Goal: Task Accomplishment & Management: Manage account settings

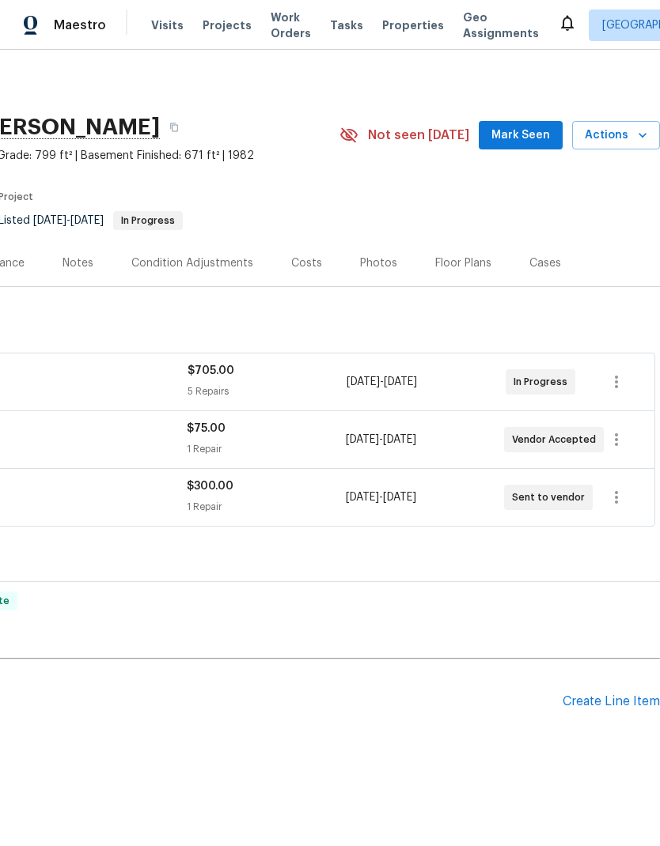
scroll to position [0, 234]
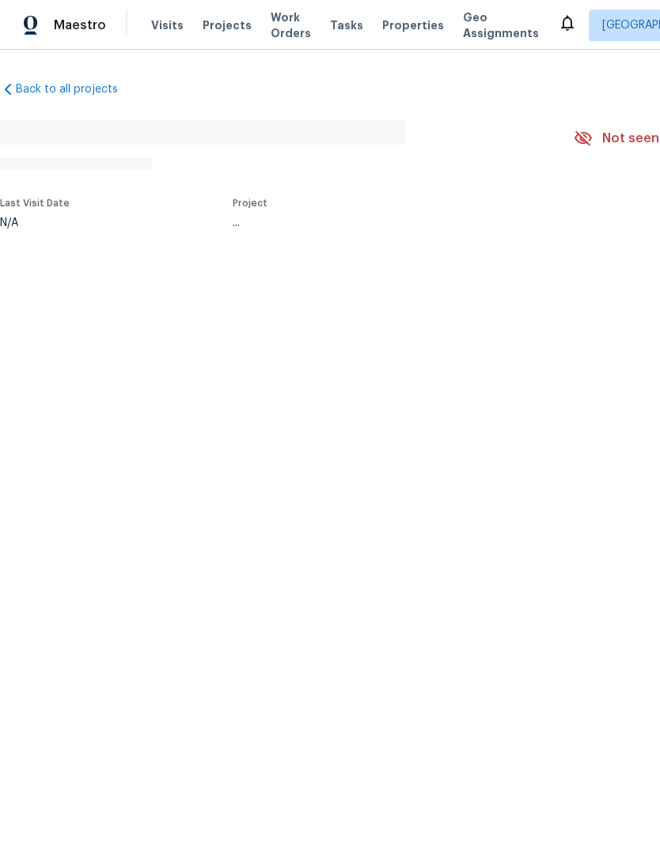
click at [612, 333] on html "Maestro Visits Projects Work Orders Tasks Properties Geo Assignments [GEOGRAPHI…" at bounding box center [330, 166] width 660 height 333
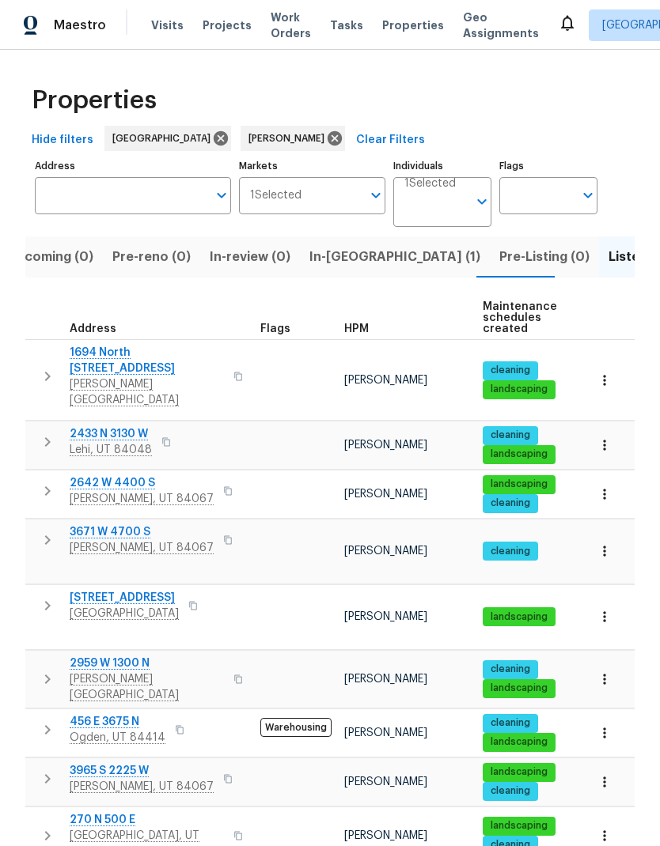
scroll to position [13, 0]
click at [110, 779] on span "Roy, UT 84067" at bounding box center [142, 787] width 144 height 16
click at [602, 774] on icon "button" at bounding box center [604, 782] width 16 height 16
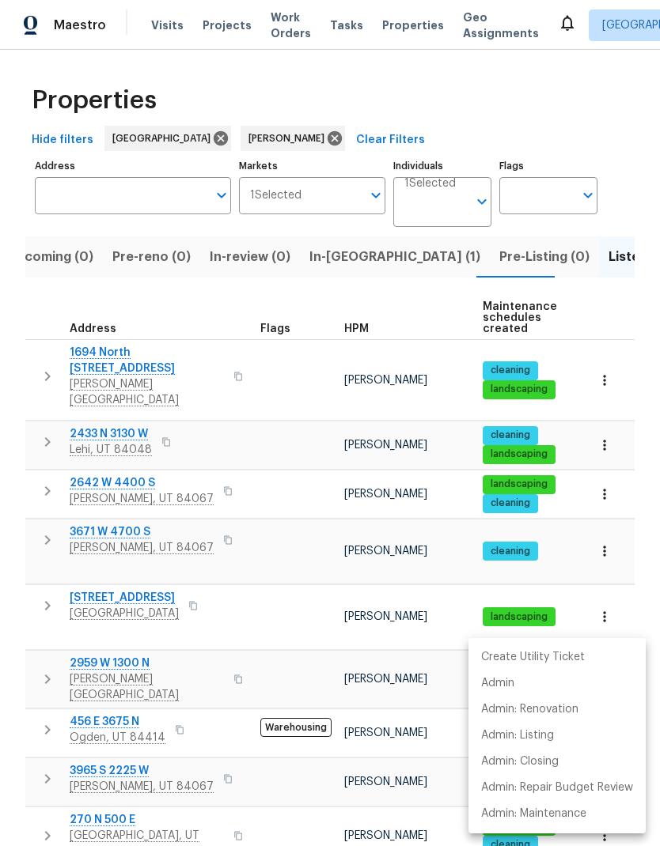
click at [40, 701] on div at bounding box center [330, 423] width 660 height 846
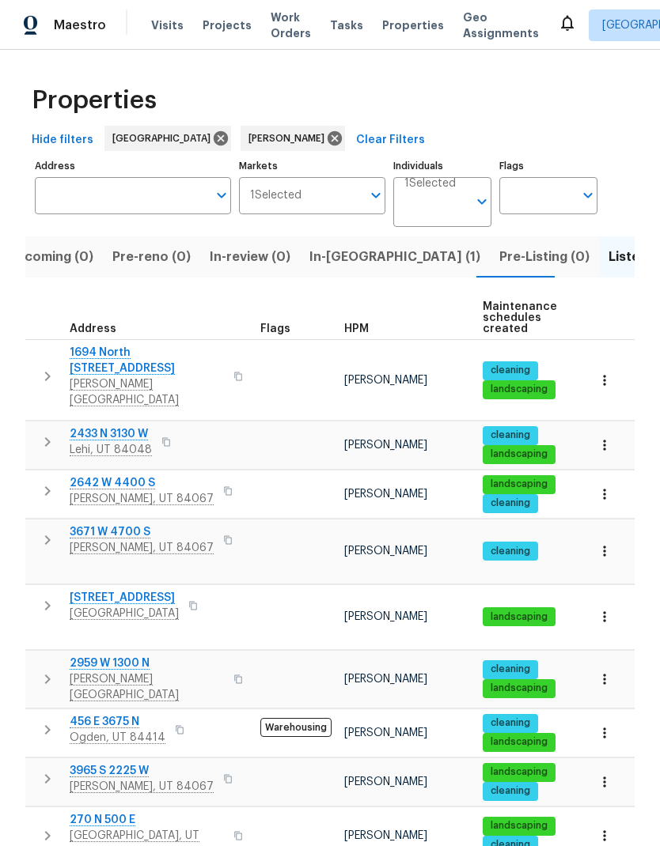
click at [45, 774] on icon "button" at bounding box center [48, 778] width 6 height 9
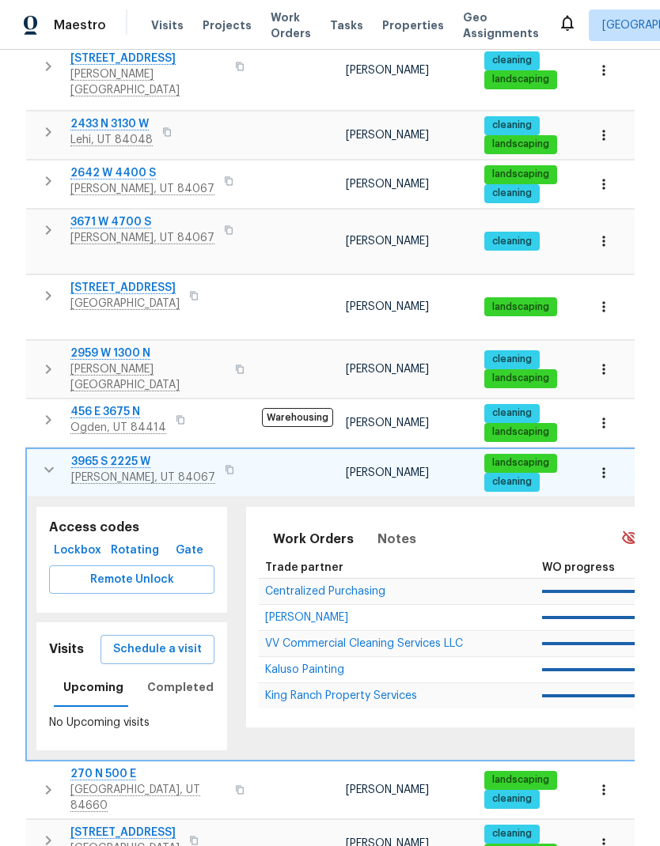
scroll to position [309, 0]
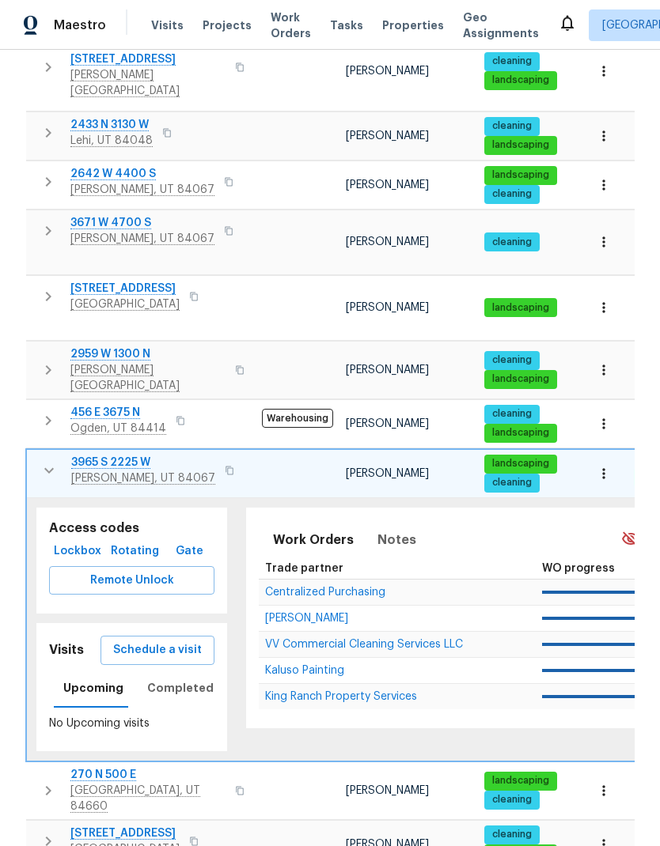
click at [176, 641] on span "Schedule a visit" at bounding box center [157, 651] width 89 height 20
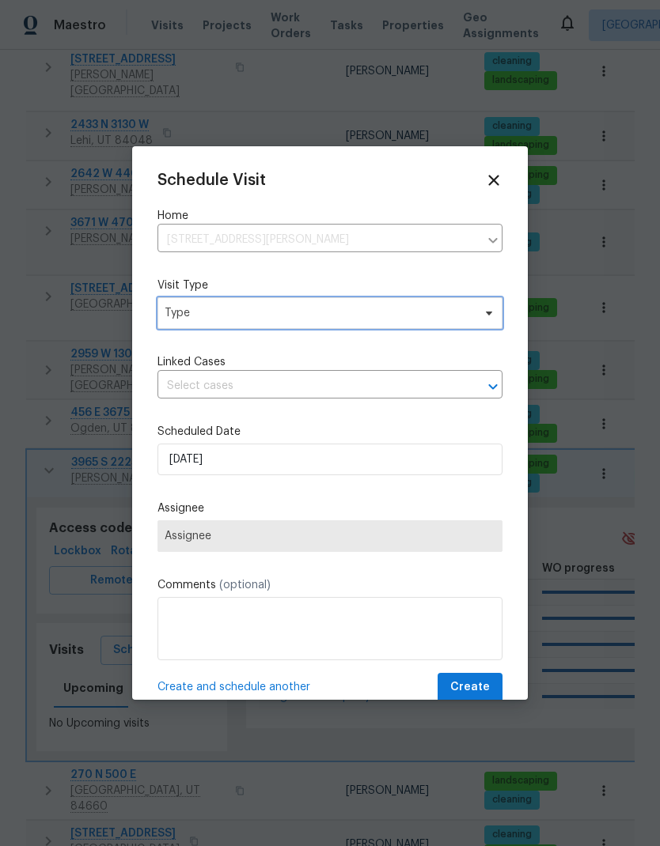
click at [344, 327] on span "Type" at bounding box center [329, 313] width 345 height 32
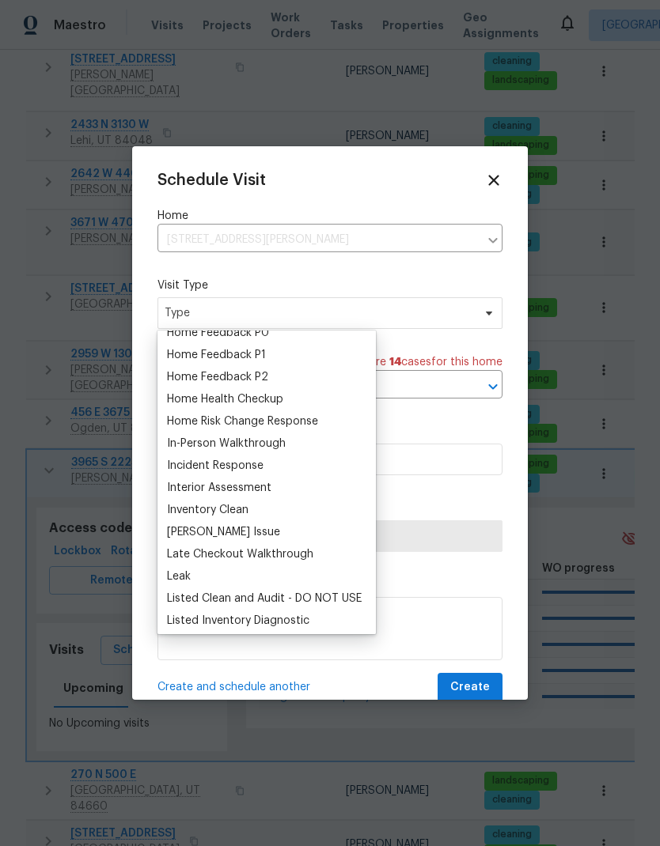
scroll to position [487, 0]
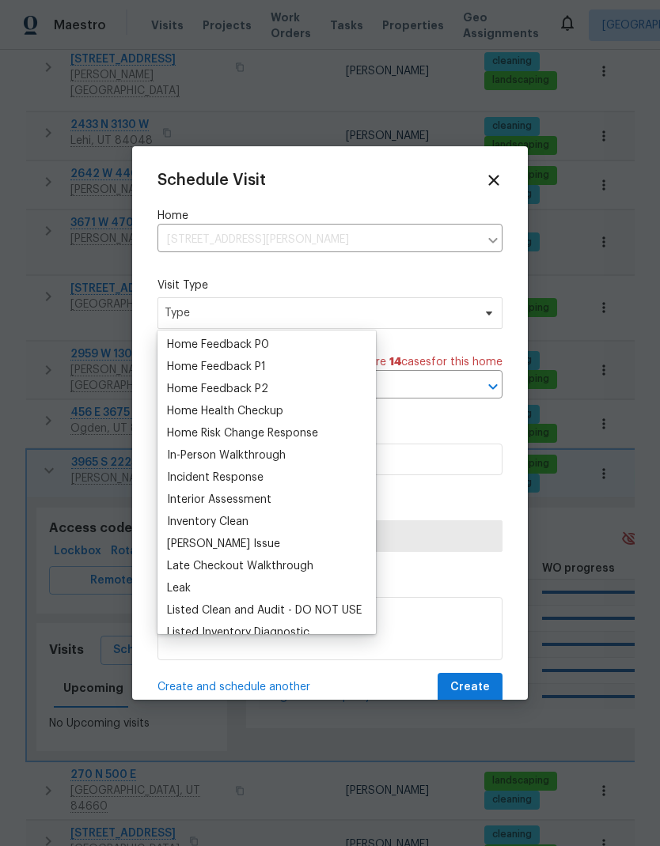
click at [282, 406] on div "Home Health Checkup" at bounding box center [225, 411] width 116 height 16
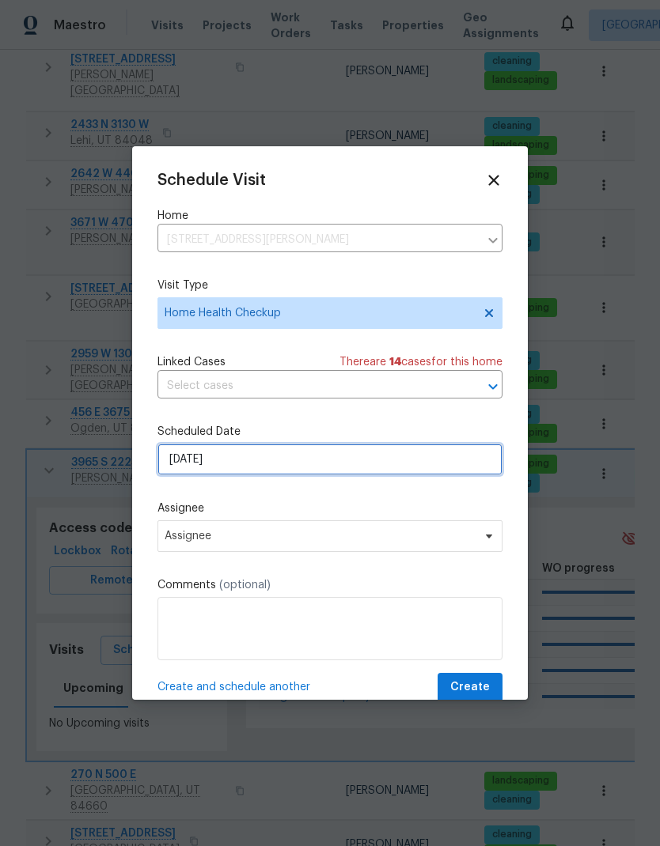
click at [360, 468] on input "10/7/2025" at bounding box center [329, 460] width 345 height 32
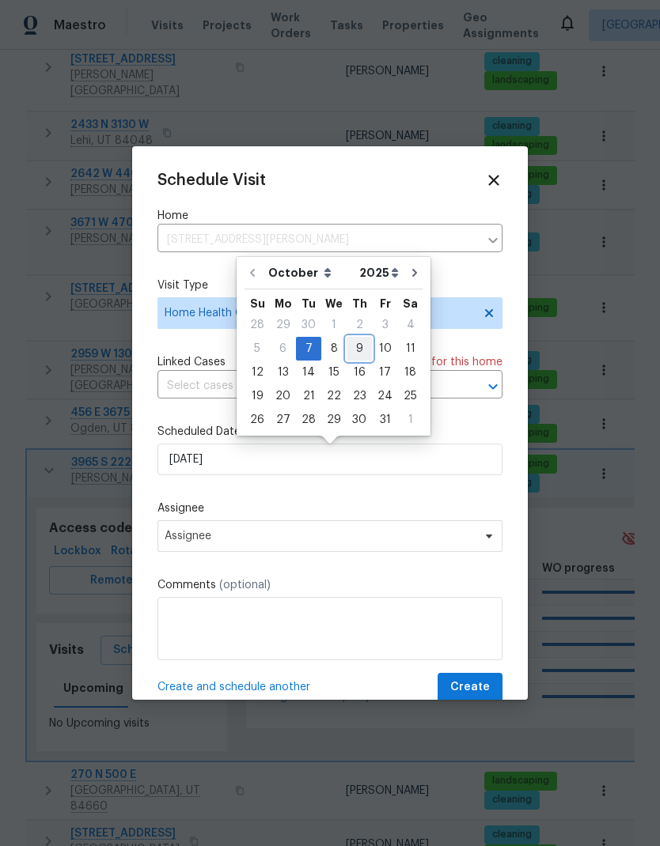
click at [353, 349] on div "9" at bounding box center [358, 349] width 25 height 22
type input "10/9/2025"
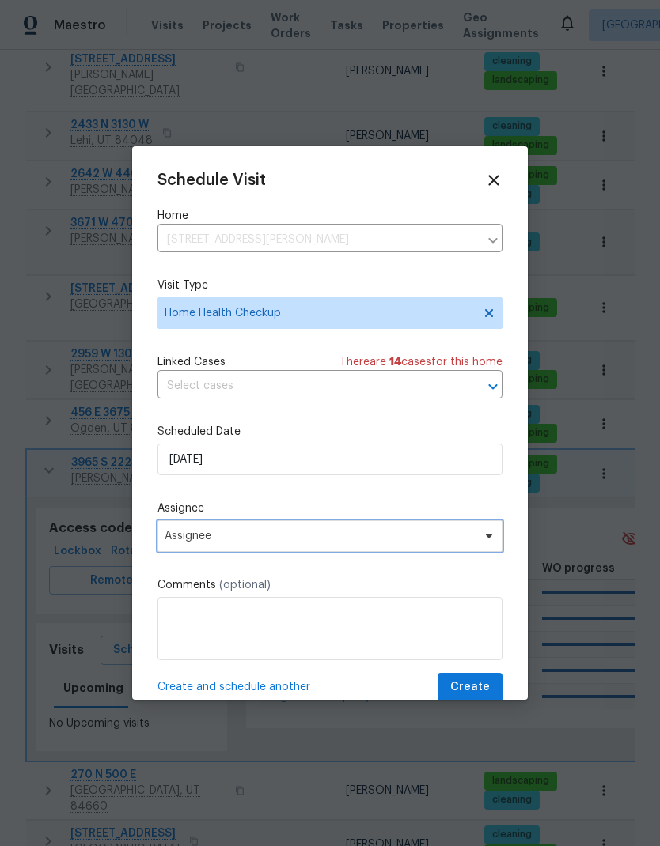
click at [429, 542] on span "Assignee" at bounding box center [319, 536] width 310 height 13
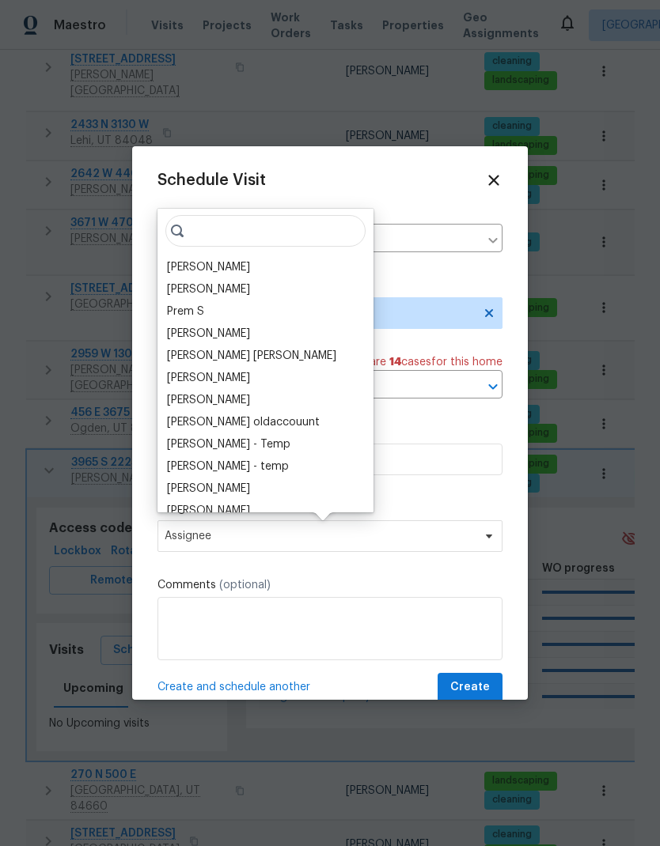
click at [234, 263] on div "[PERSON_NAME]" at bounding box center [208, 267] width 83 height 16
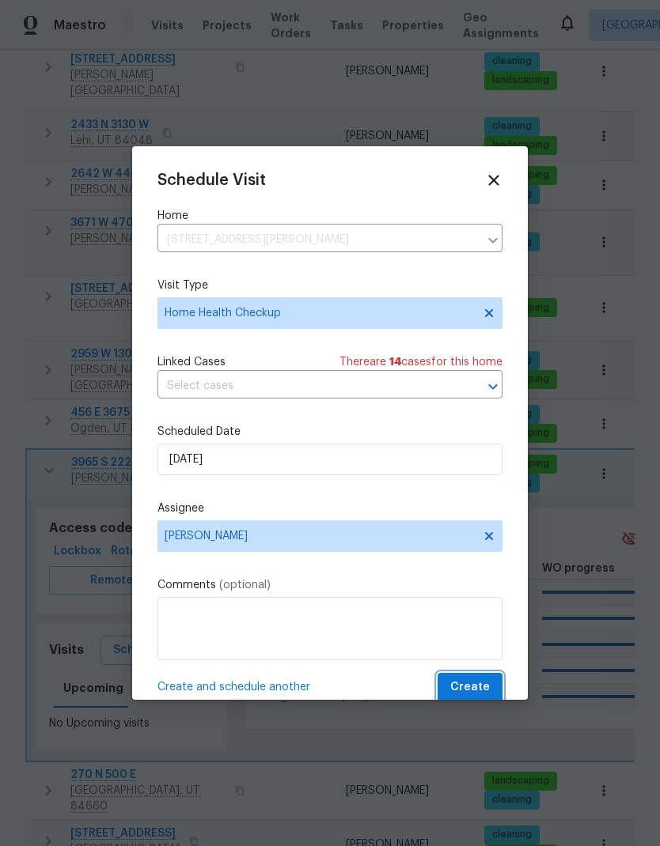
click at [467, 694] on span "Create" at bounding box center [470, 688] width 40 height 20
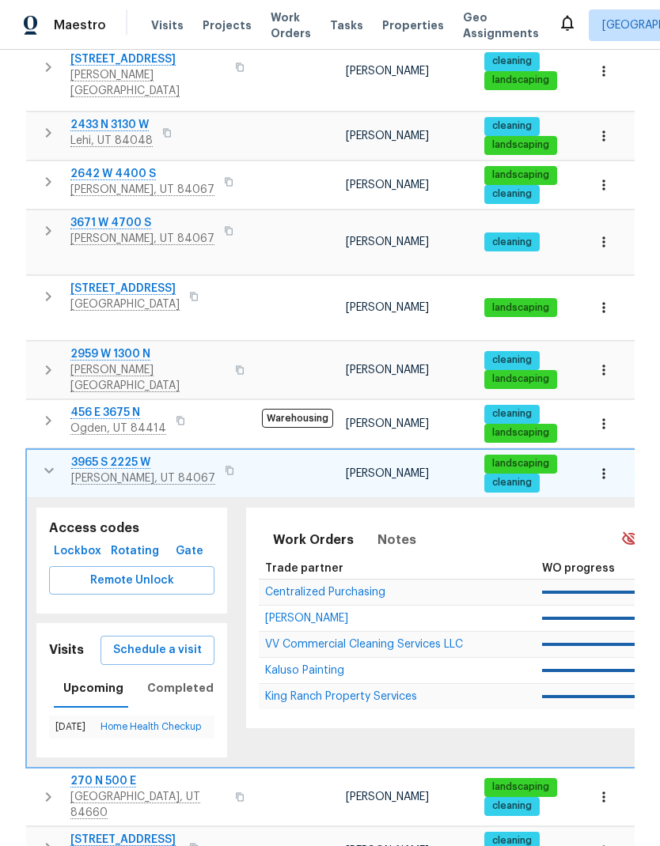
click at [50, 461] on icon "button" at bounding box center [49, 470] width 19 height 19
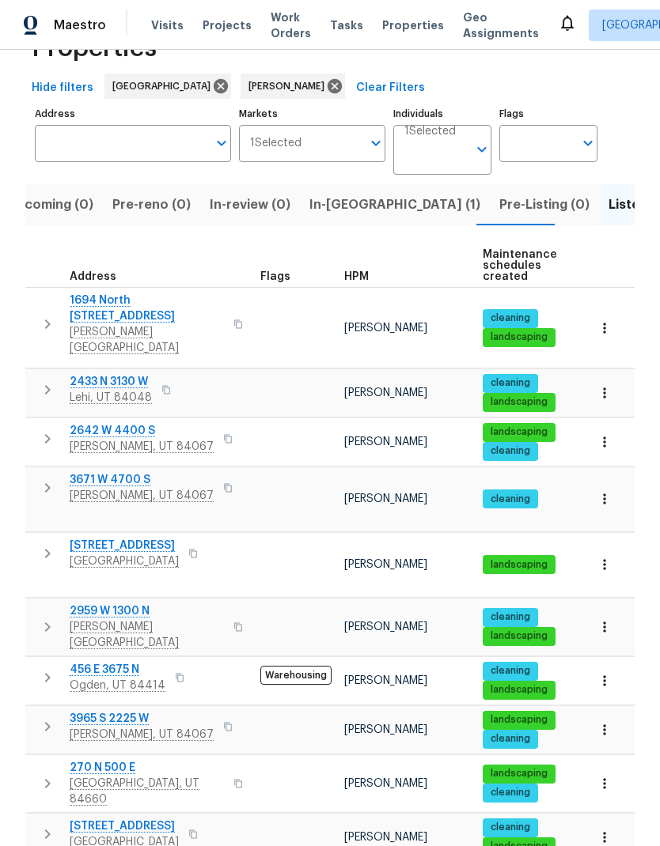
scroll to position [47, 0]
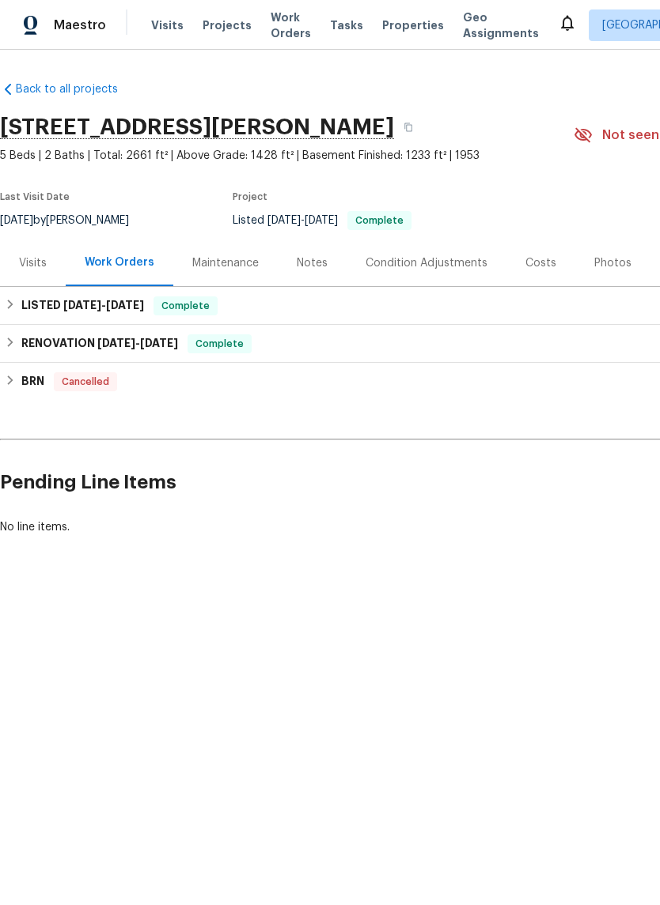
click at [604, 262] on div "Photos" at bounding box center [612, 263] width 37 height 16
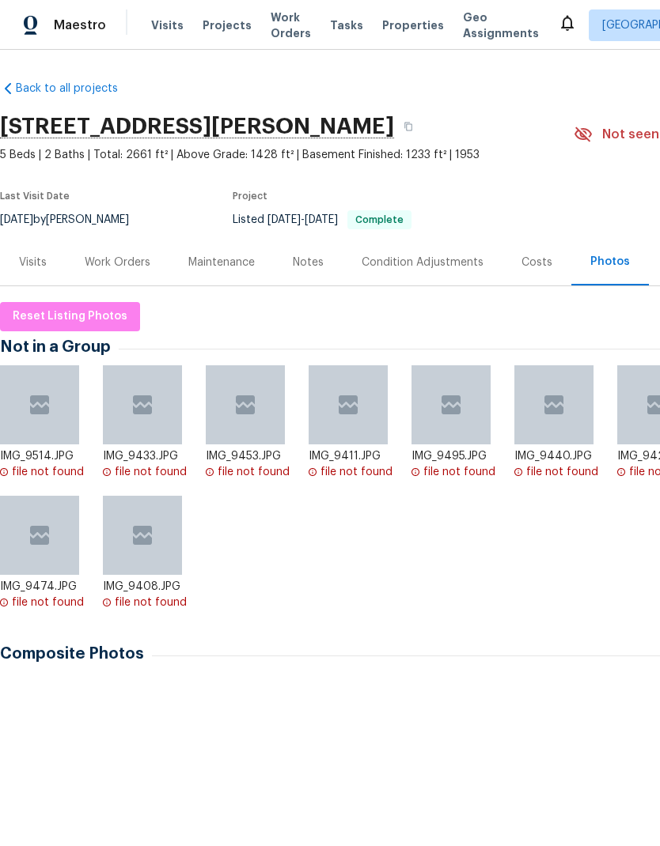
scroll to position [1, 0]
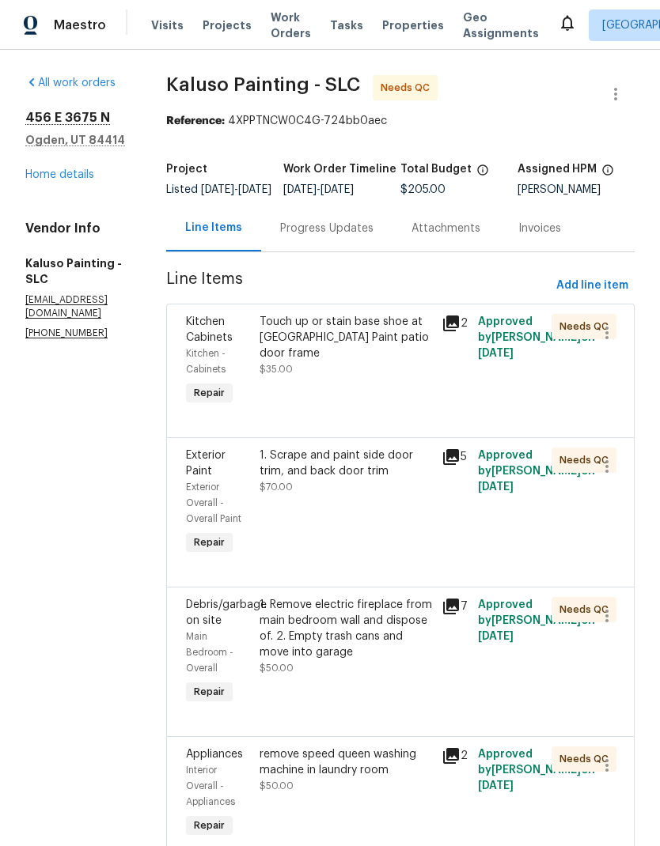
click at [81, 172] on link "Home details" at bounding box center [59, 174] width 69 height 11
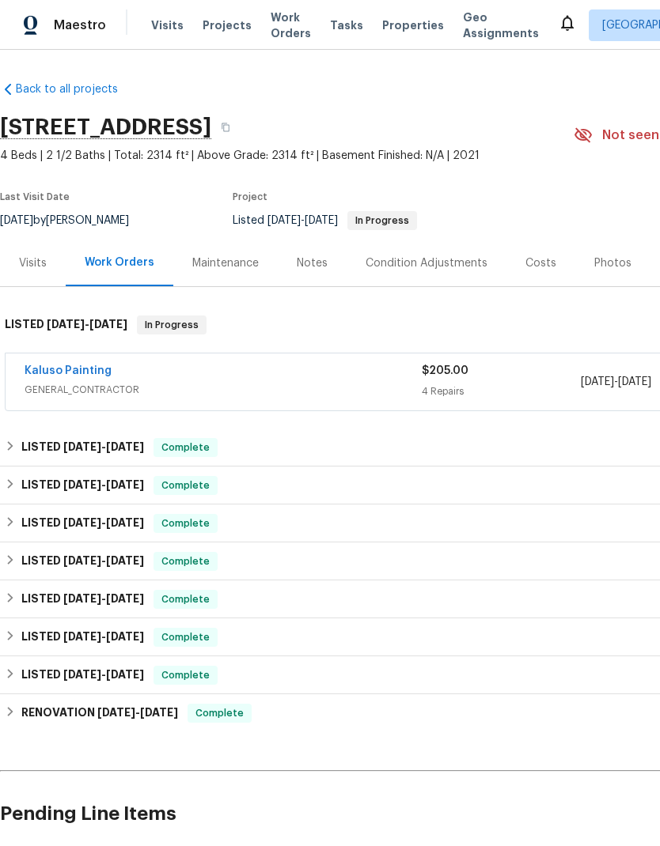
click at [89, 373] on link "Kaluso Painting" at bounding box center [68, 370] width 87 height 11
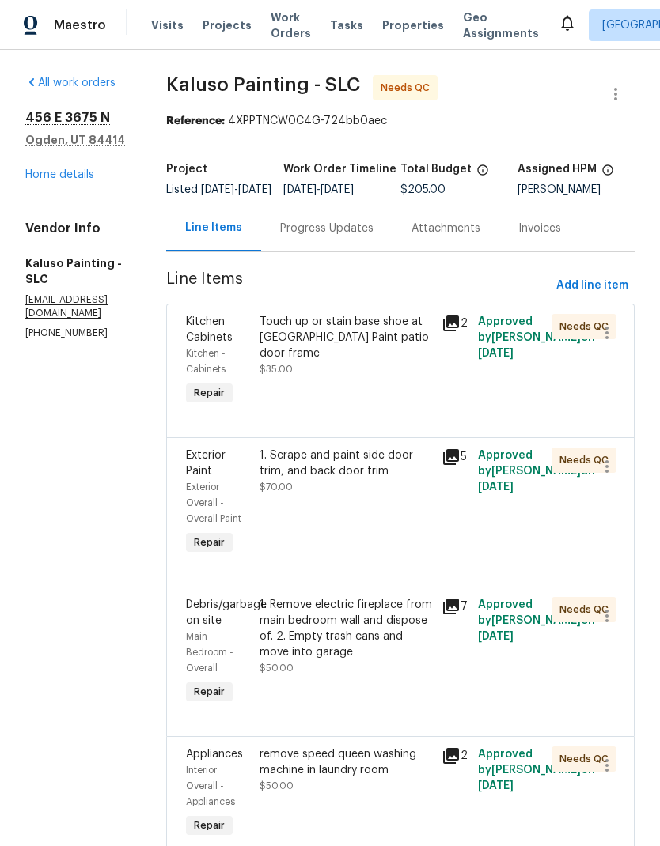
click at [353, 236] on div "Progress Updates" at bounding box center [326, 229] width 93 height 16
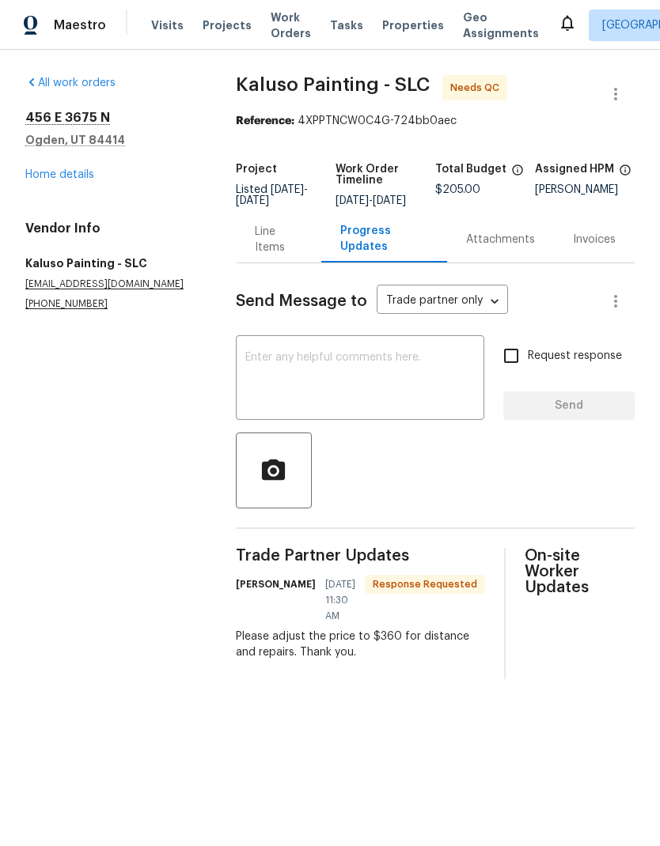
click at [84, 177] on link "Home details" at bounding box center [59, 174] width 69 height 11
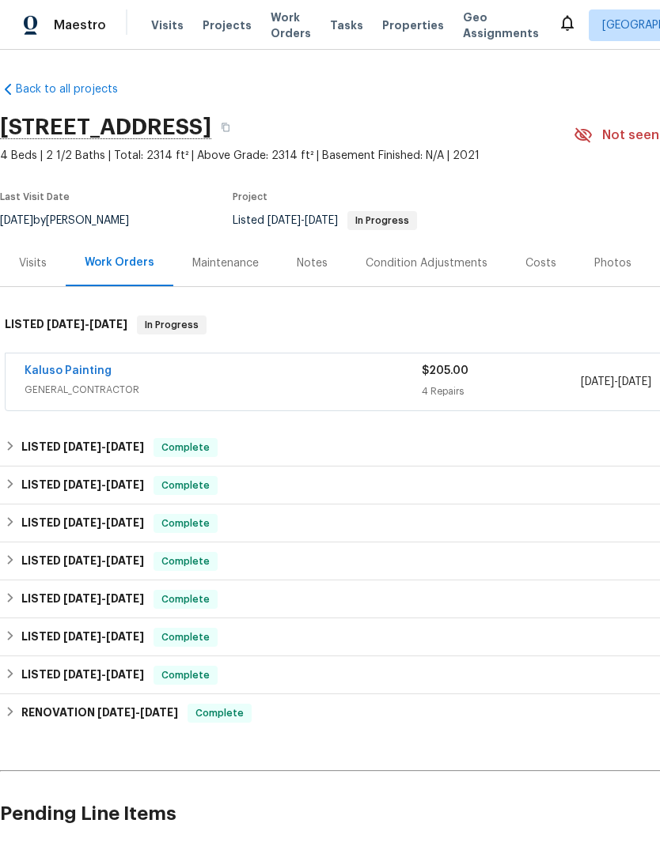
click at [74, 375] on link "Kaluso Painting" at bounding box center [68, 370] width 87 height 11
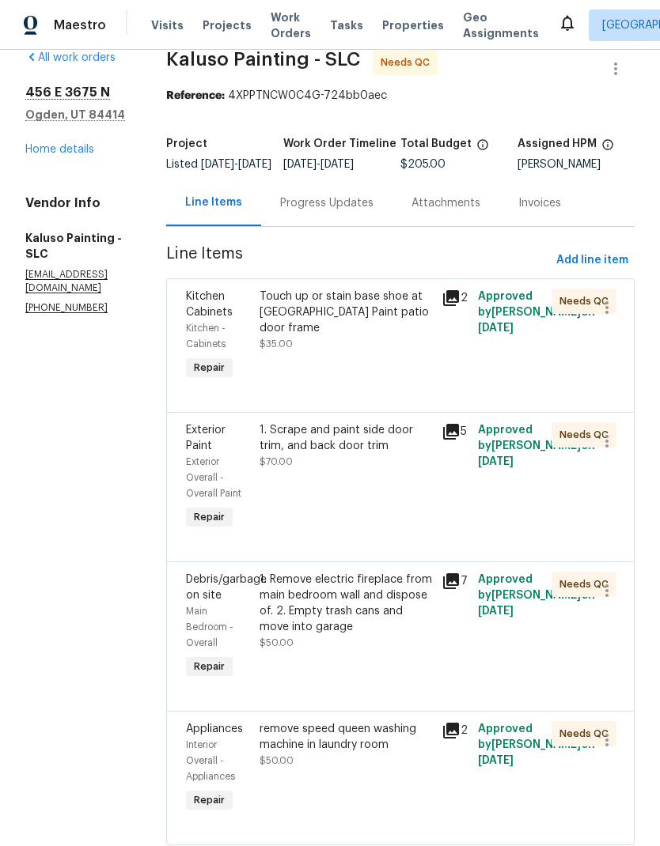
scroll to position [63, 0]
click at [360, 726] on div "remove speed queen washing machine in laundry room $50.00" at bounding box center [346, 768] width 183 height 104
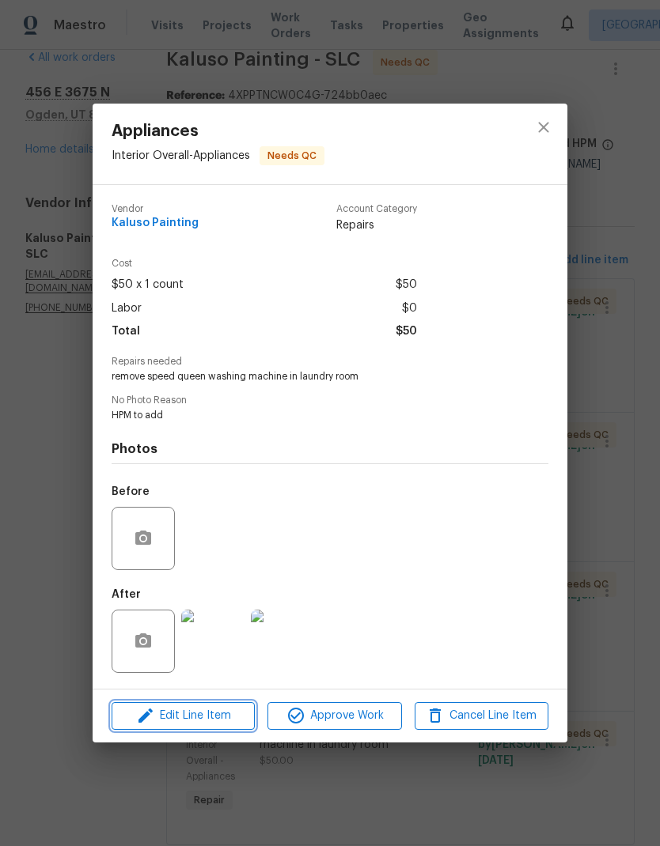
click at [217, 716] on span "Edit Line Item" at bounding box center [183, 716] width 134 height 20
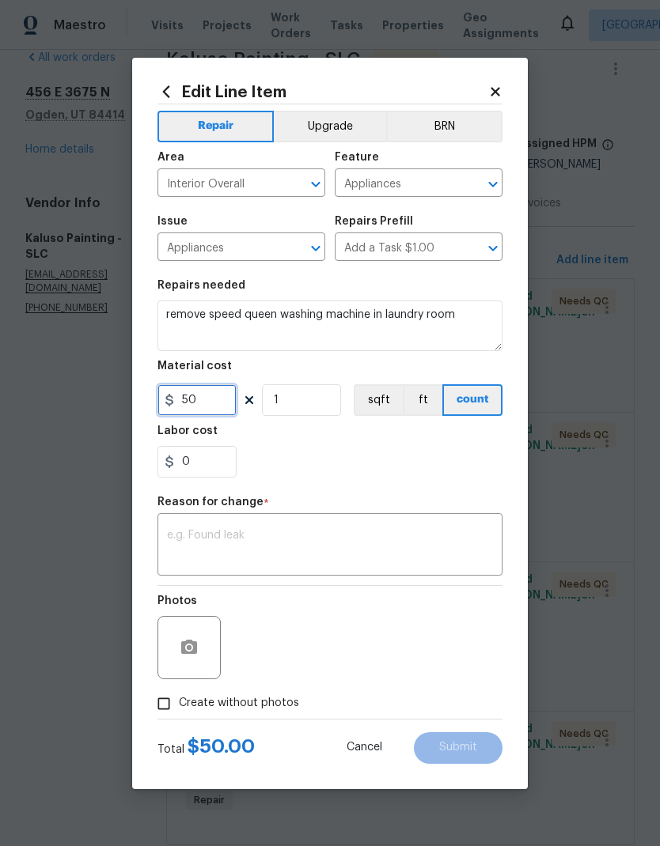
click at [220, 403] on input "50" at bounding box center [196, 400] width 79 height 32
type input "195"
click at [352, 519] on div "x ​" at bounding box center [329, 546] width 345 height 59
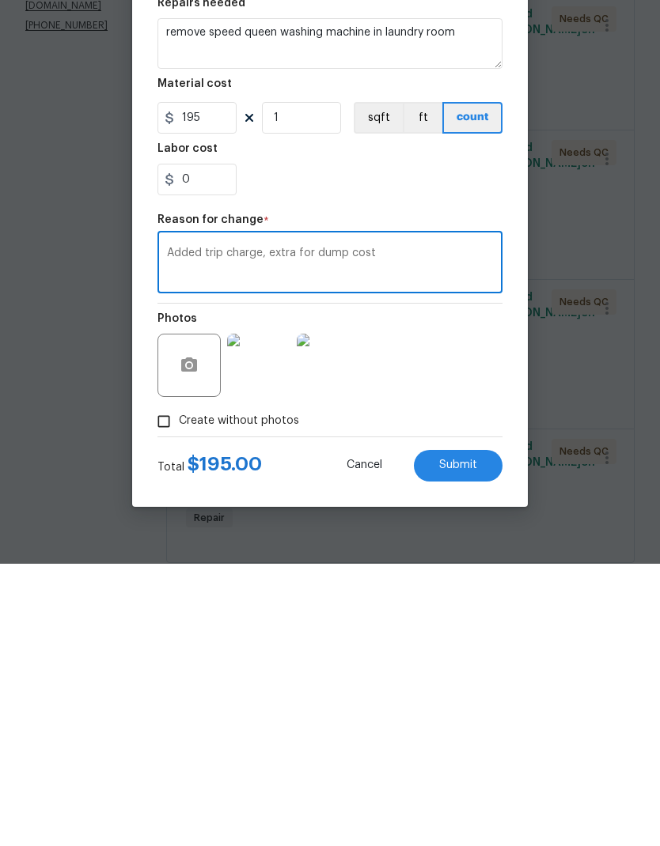
type textarea "Added trip charge, extra for dump cost"
click at [473, 742] on span "Submit" at bounding box center [458, 748] width 38 height 12
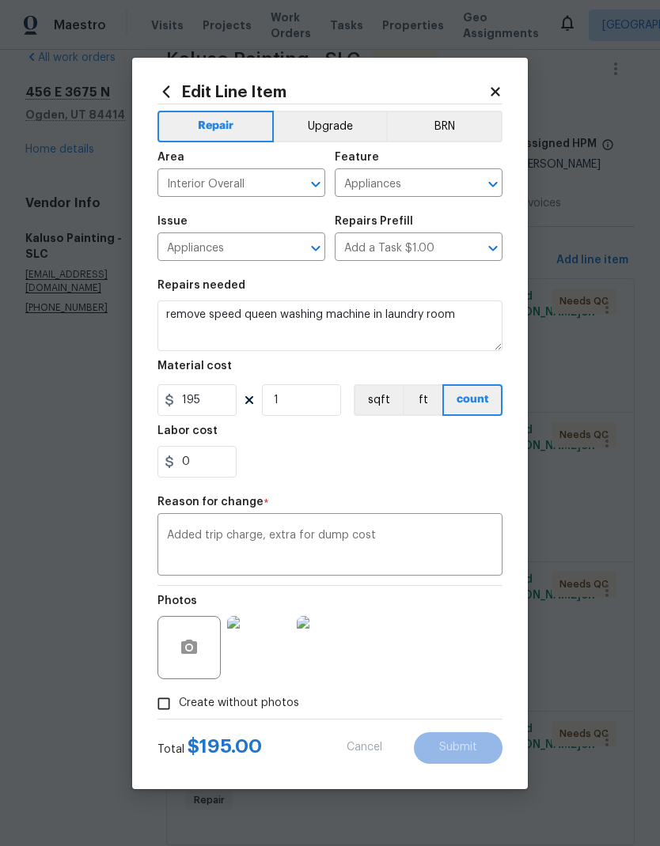
type input "50"
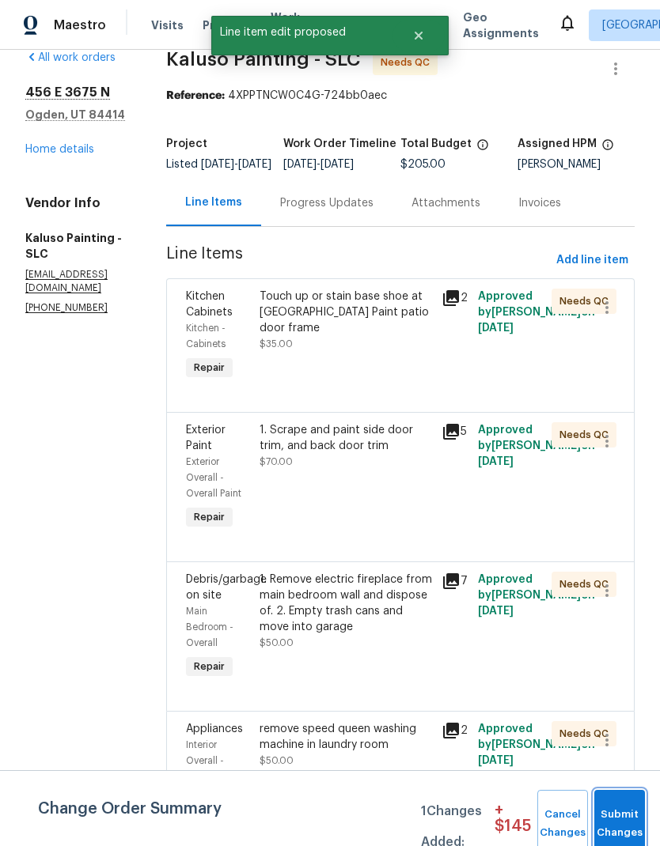
click at [619, 805] on button "Submit Changes" at bounding box center [619, 824] width 51 height 68
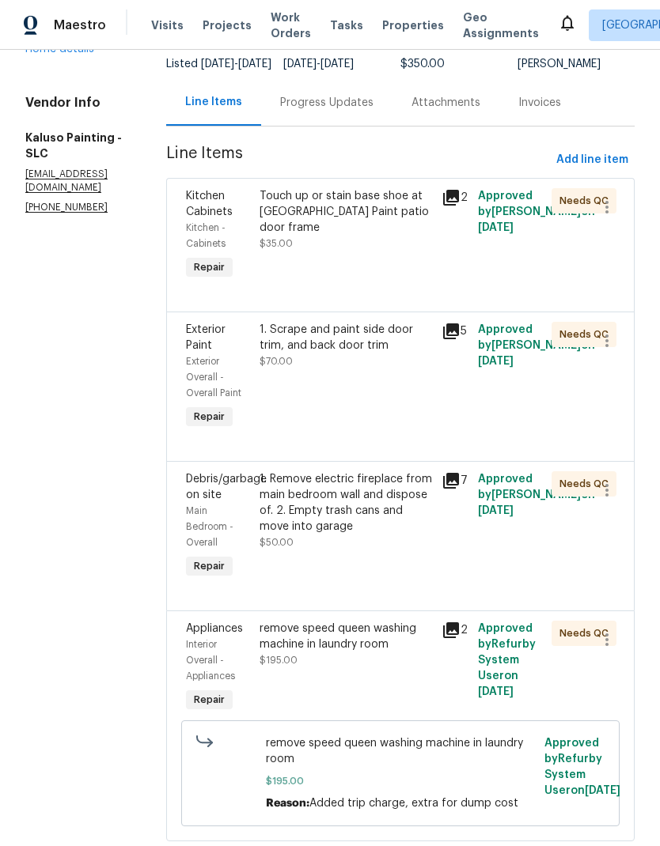
scroll to position [125, 0]
click at [374, 192] on div "Touch up or stain base shoe at kitchen island Paint patio door frame $35.00" at bounding box center [345, 220] width 173 height 63
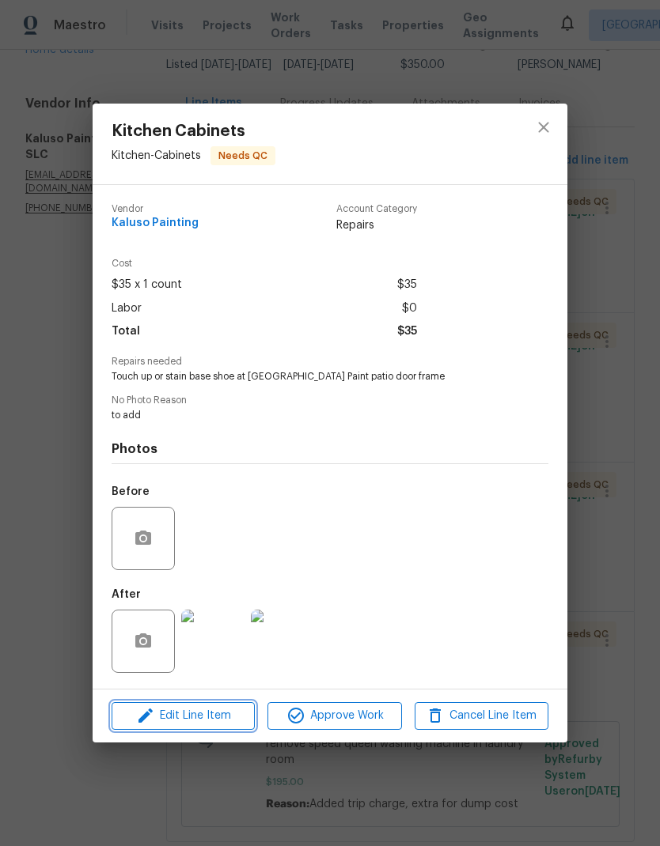
click at [210, 717] on span "Edit Line Item" at bounding box center [183, 716] width 134 height 20
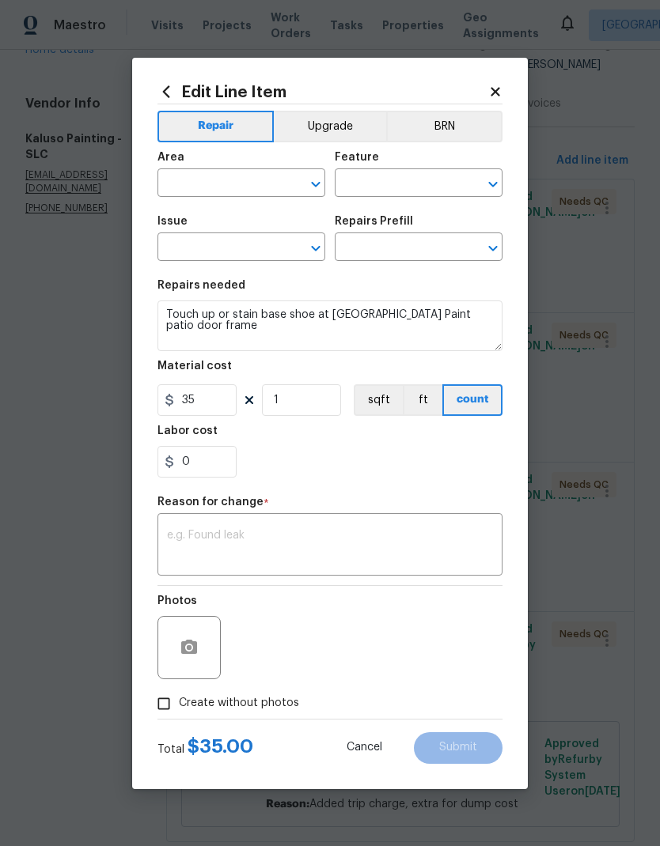
type input "Kitchen"
type input "Cabinets"
type input "Kitchen Cabinets"
type input "Add a Task $1.00"
click at [221, 405] on input "35" at bounding box center [196, 400] width 79 height 32
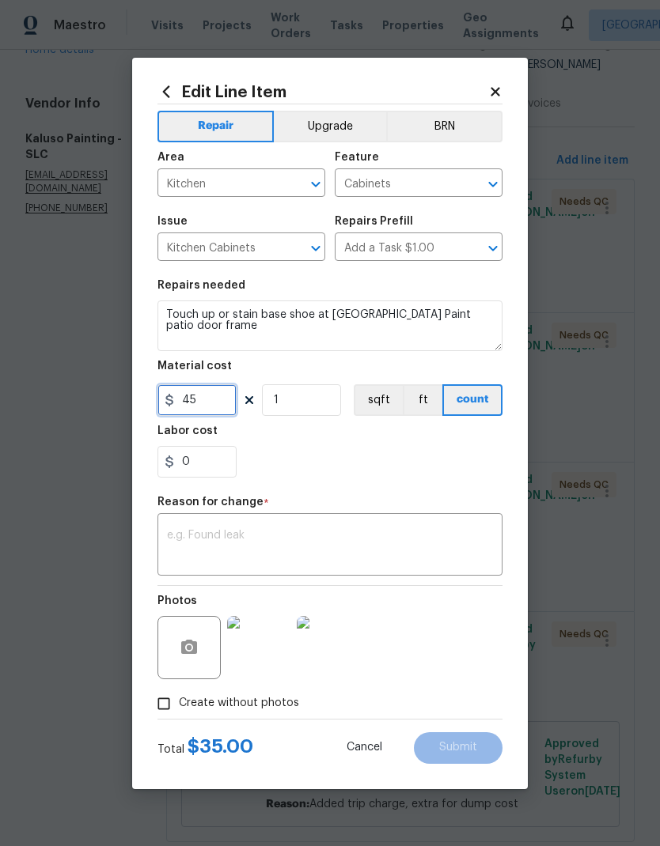
type input "45"
click at [395, 523] on div "x ​" at bounding box center [329, 546] width 345 height 59
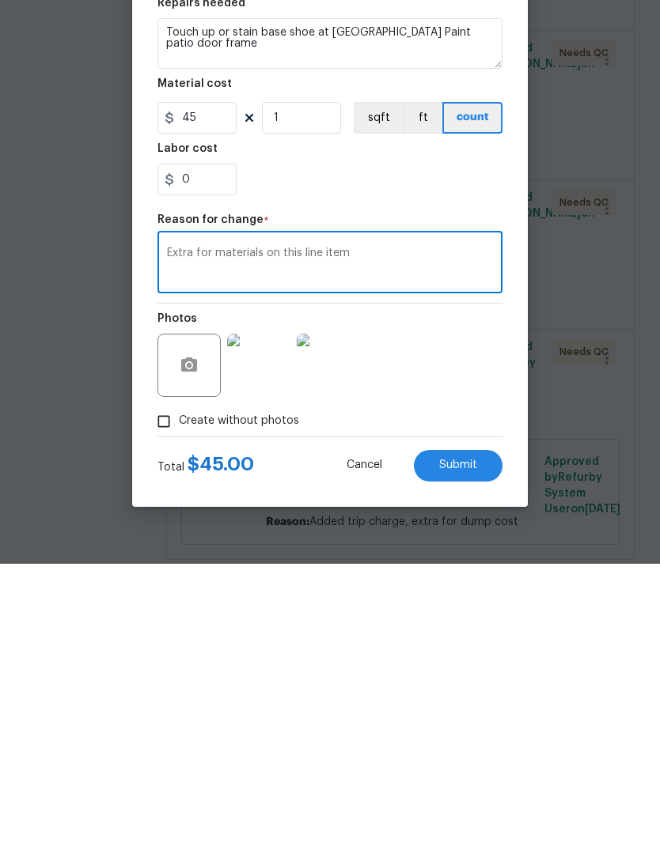
type textarea "Extra for materials on this line item"
click at [467, 742] on span "Submit" at bounding box center [458, 748] width 38 height 12
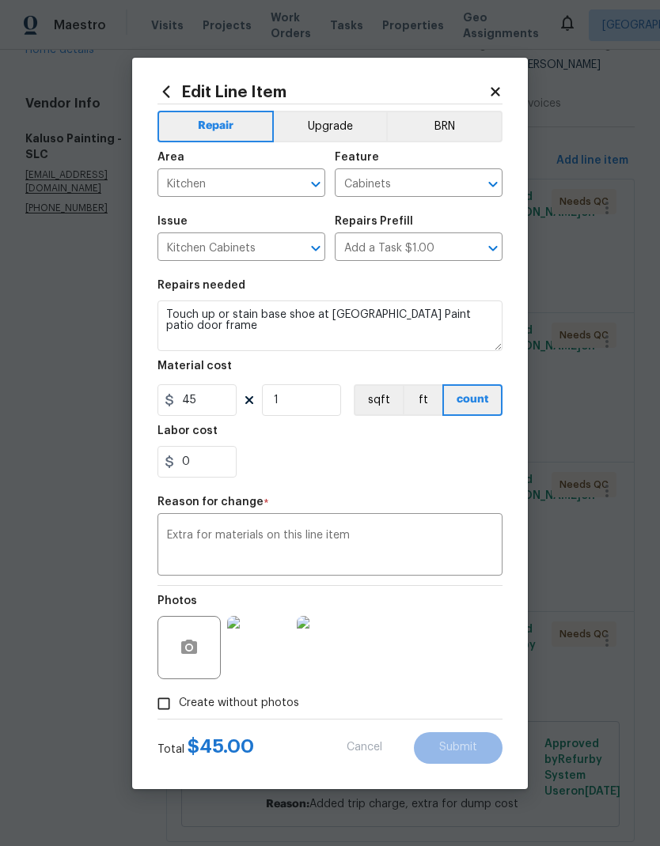
type input "35"
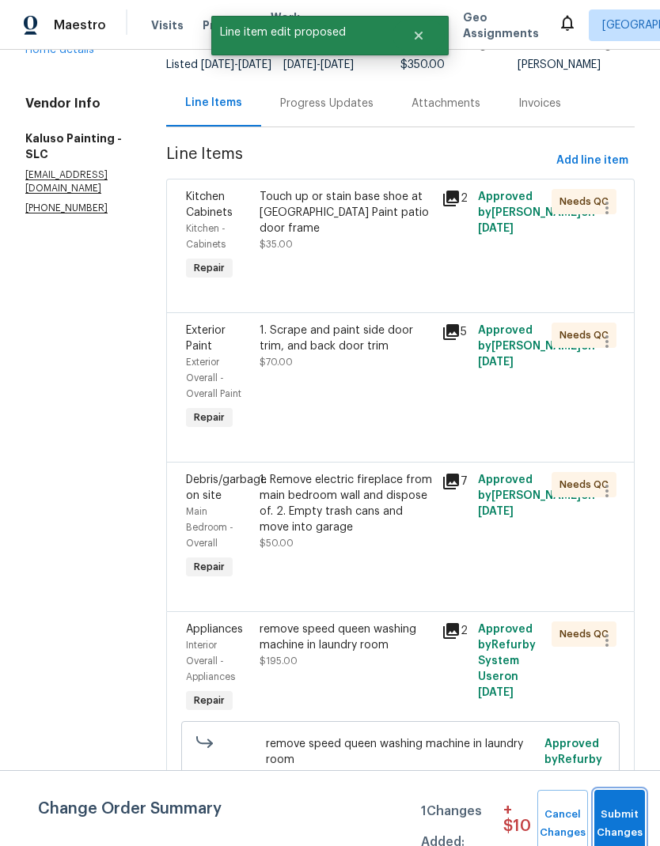
click at [633, 812] on span "Submit Changes" at bounding box center [619, 824] width 35 height 36
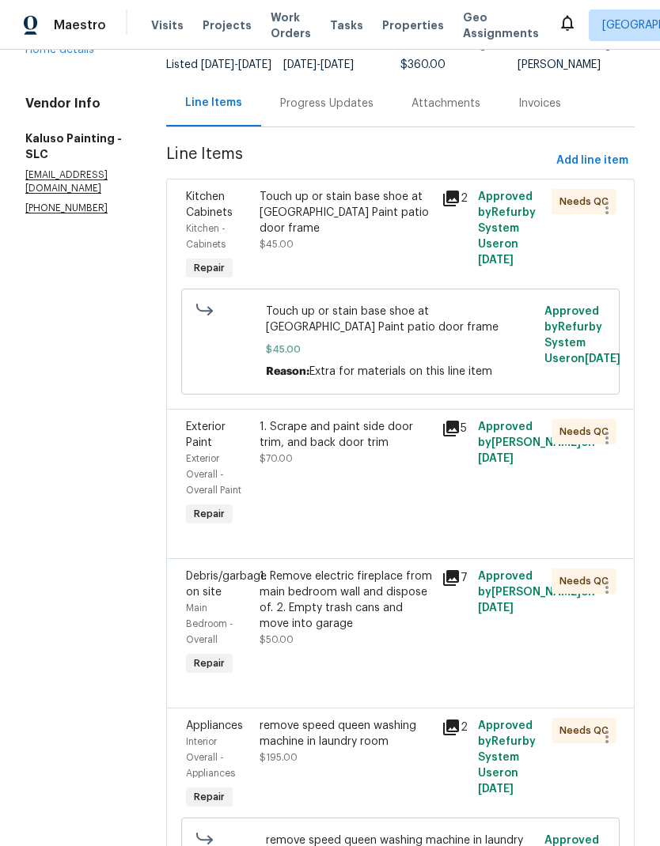
click at [368, 189] on div "Touch up or stain base shoe at kitchen island Paint patio door frame" at bounding box center [345, 212] width 173 height 47
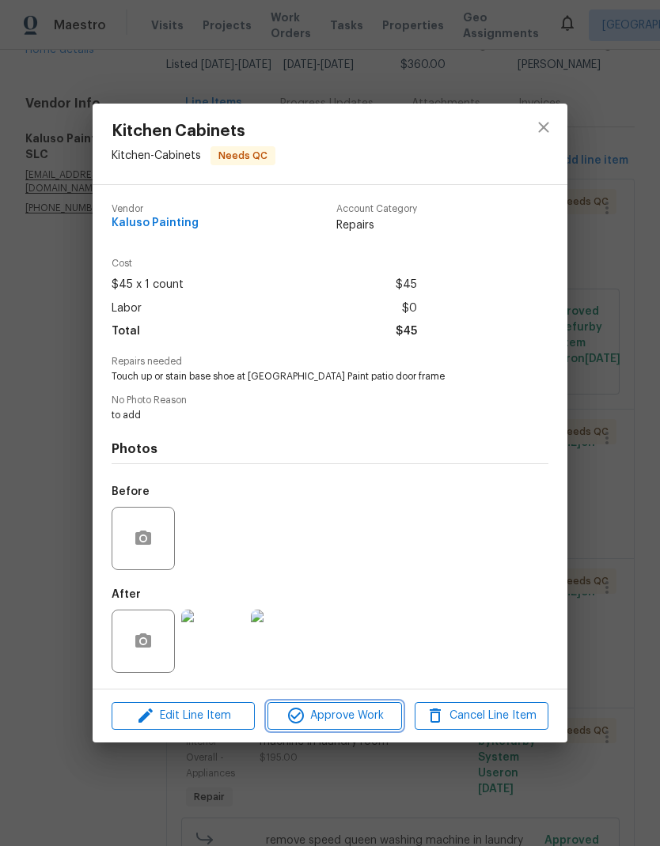
click at [365, 728] on button "Approve Work" at bounding box center [334, 716] width 134 height 28
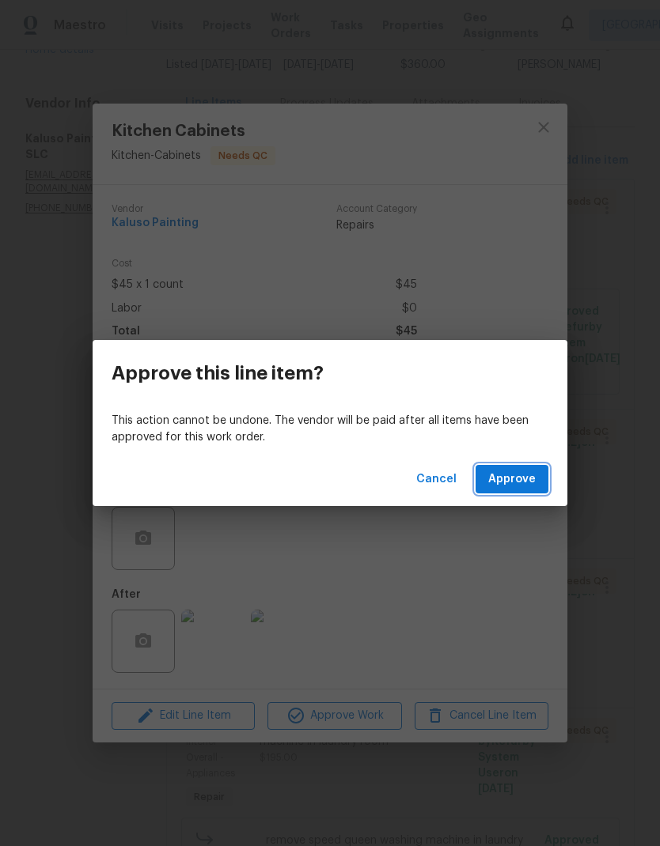
click at [524, 481] on span "Approve" at bounding box center [511, 480] width 47 height 20
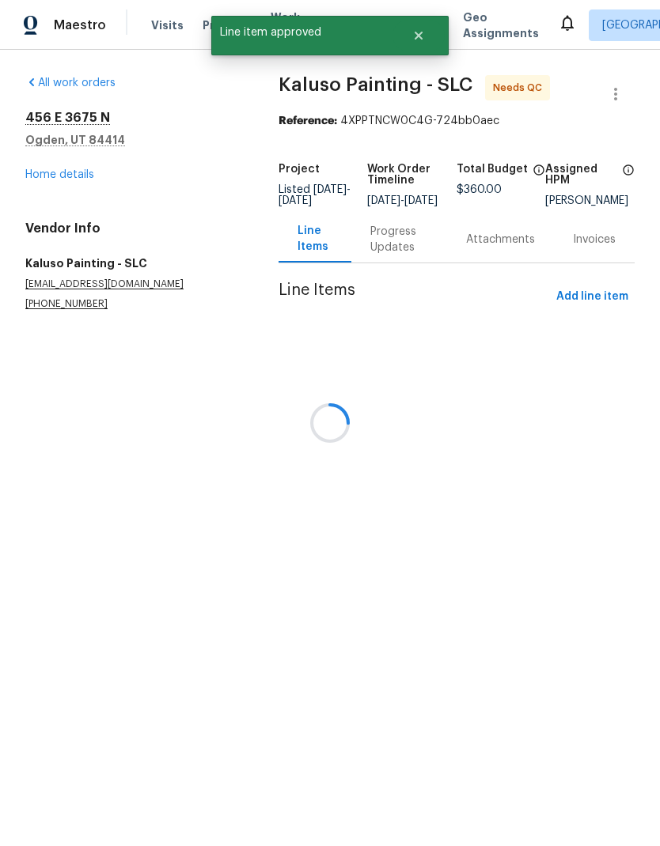
scroll to position [0, 0]
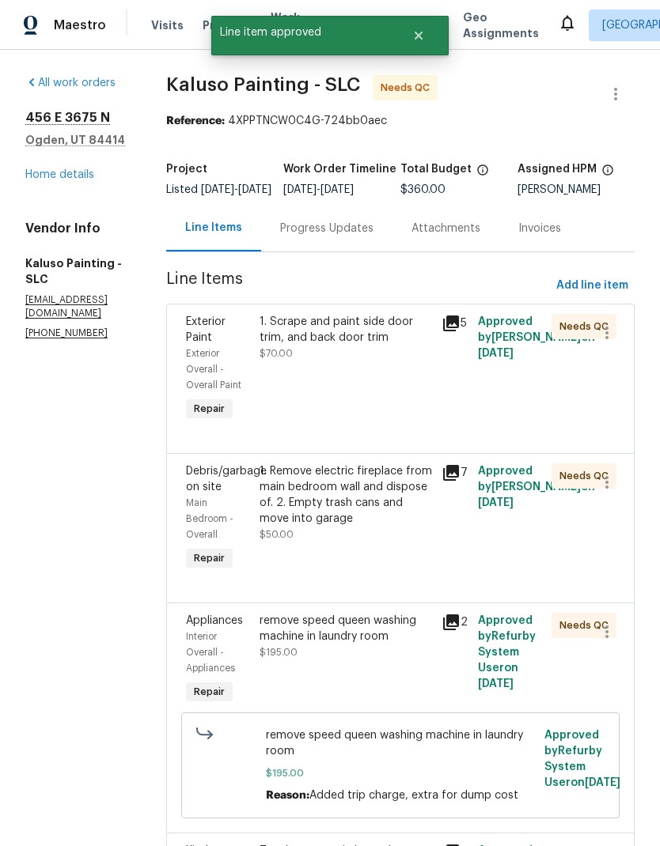
click at [370, 376] on div "1. Scrape and paint side door trim, and back door trim $70.00" at bounding box center [346, 369] width 183 height 120
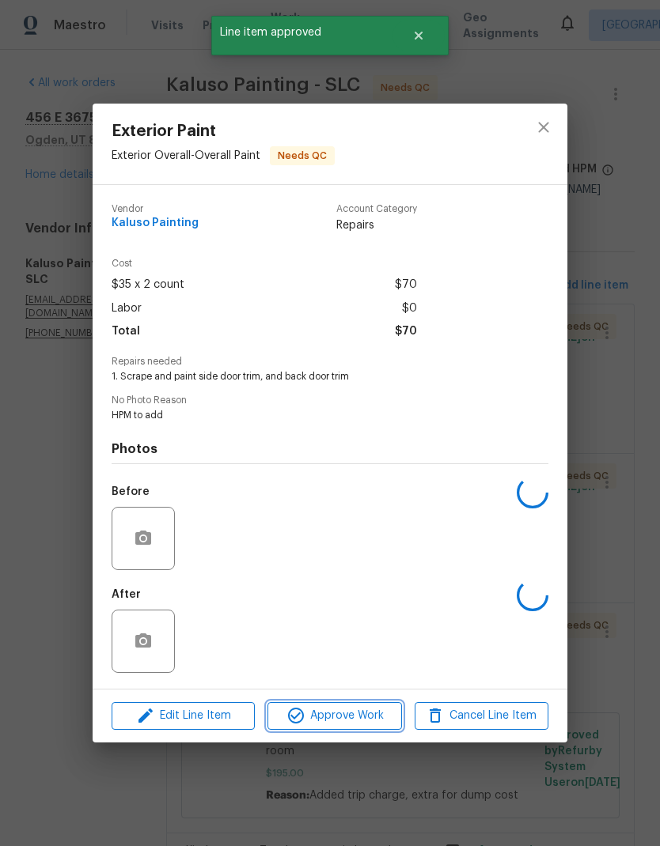
click at [361, 716] on span "Approve Work" at bounding box center [334, 716] width 124 height 20
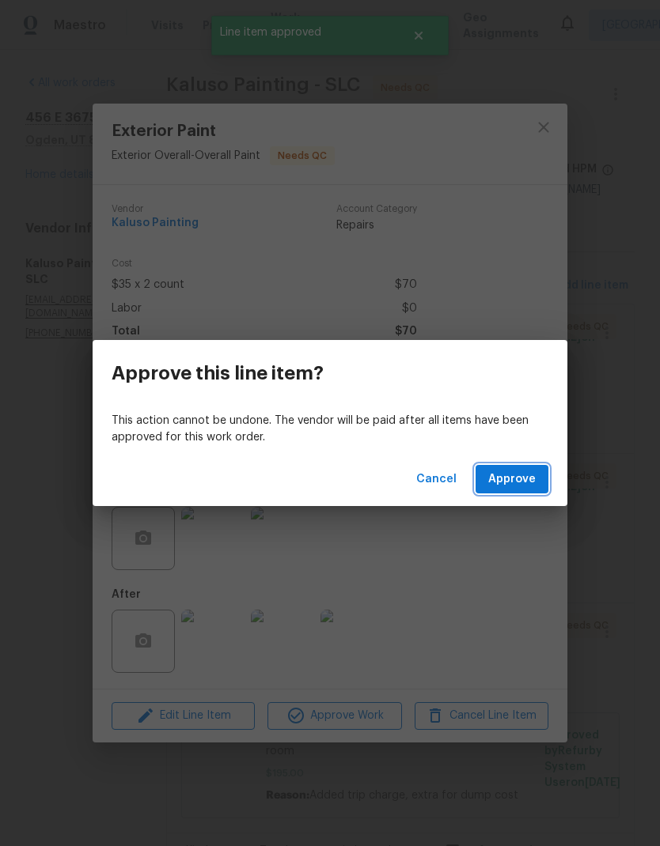
click at [516, 485] on span "Approve" at bounding box center [511, 480] width 47 height 20
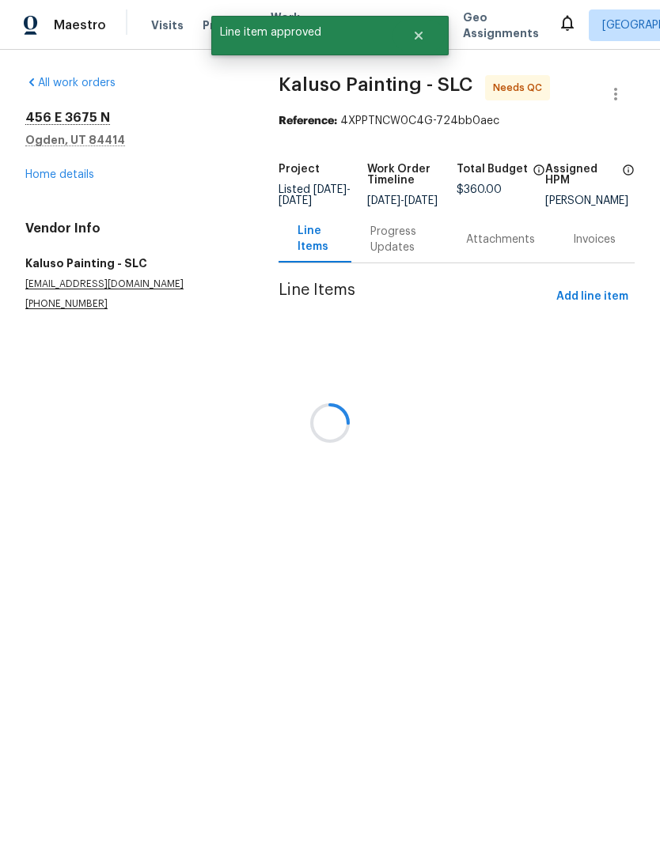
click at [369, 383] on div at bounding box center [330, 423] width 660 height 846
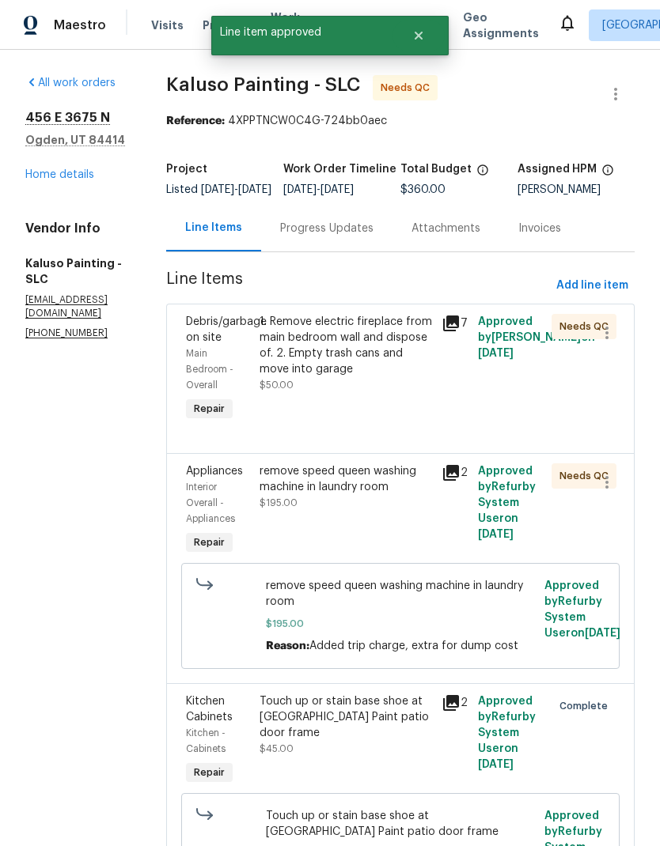
click at [378, 393] on div "1. Remove electric fireplace from main bedroom wall and dispose of. 2. Empty tr…" at bounding box center [345, 353] width 173 height 79
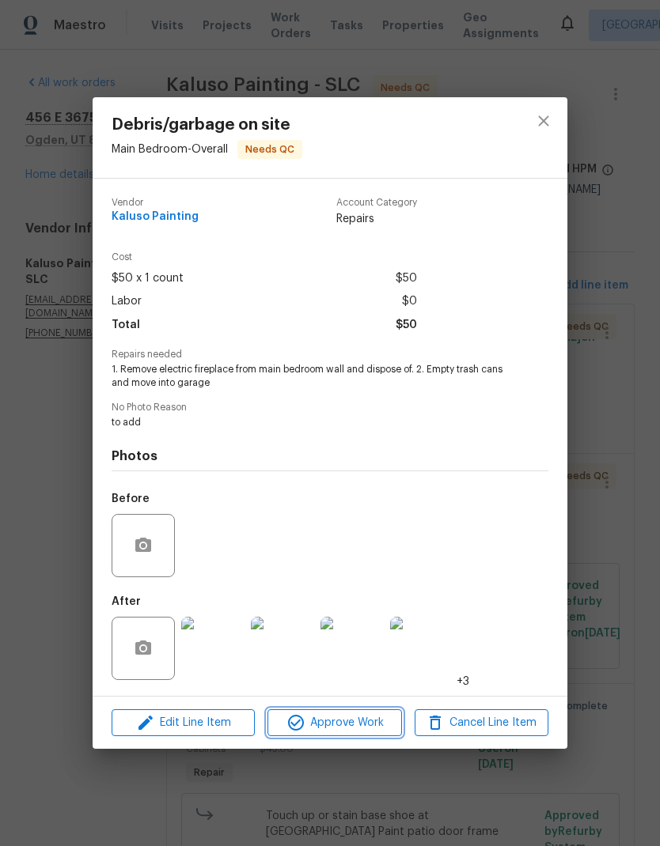
click at [369, 724] on span "Approve Work" at bounding box center [334, 723] width 124 height 20
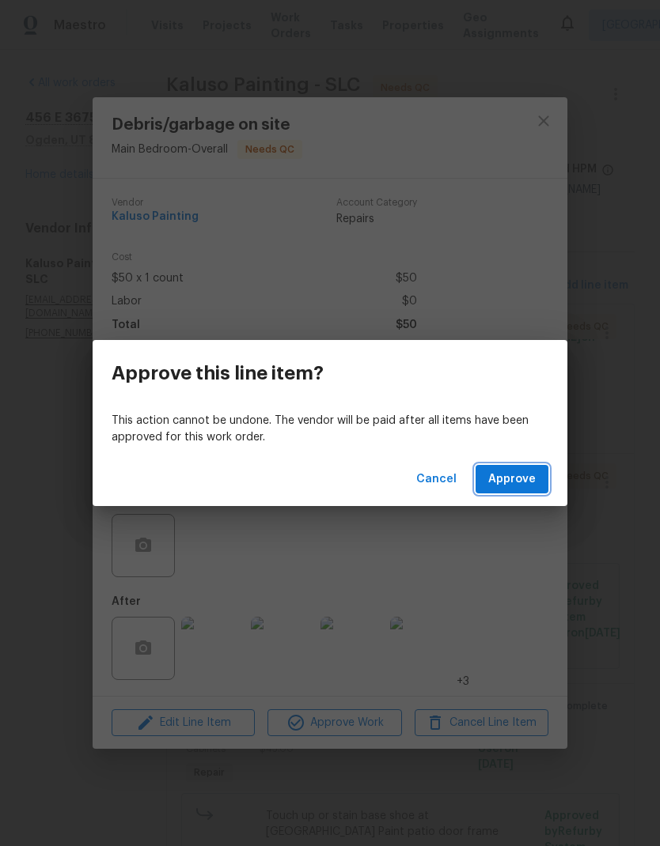
click at [527, 476] on span "Approve" at bounding box center [511, 480] width 47 height 20
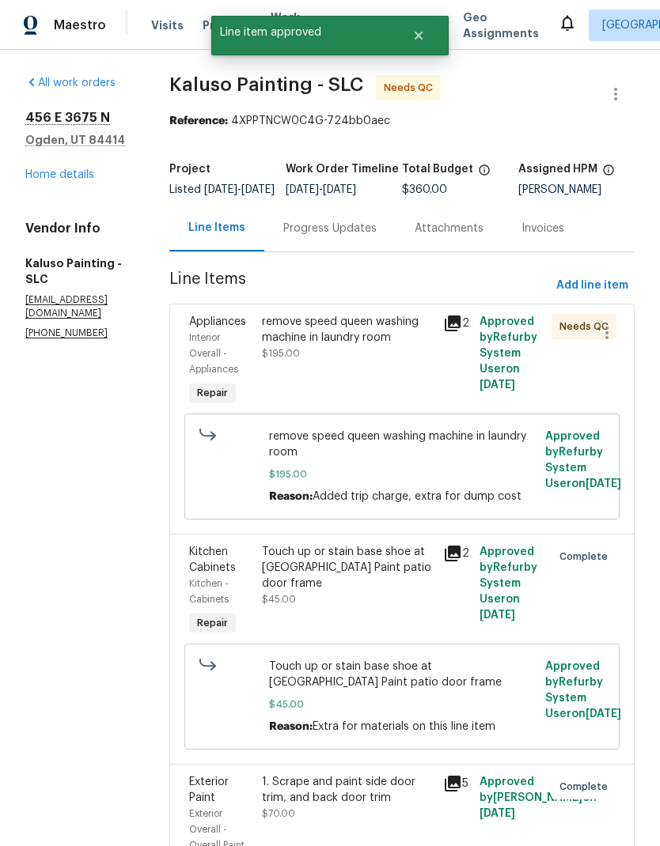
click at [363, 361] on div "remove speed queen washing machine in laundry room $195.00" at bounding box center [348, 337] width 172 height 47
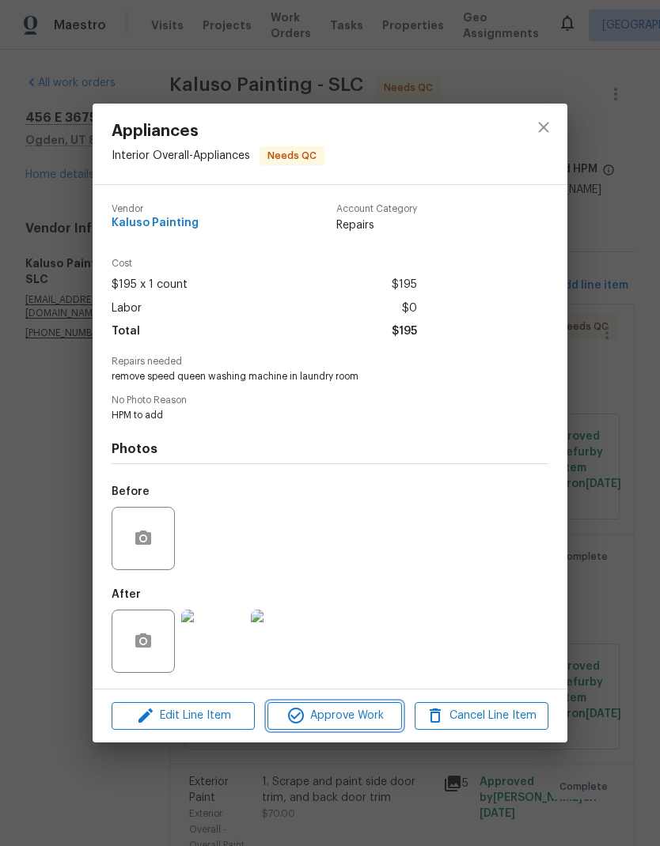
click at [365, 719] on span "Approve Work" at bounding box center [334, 716] width 124 height 20
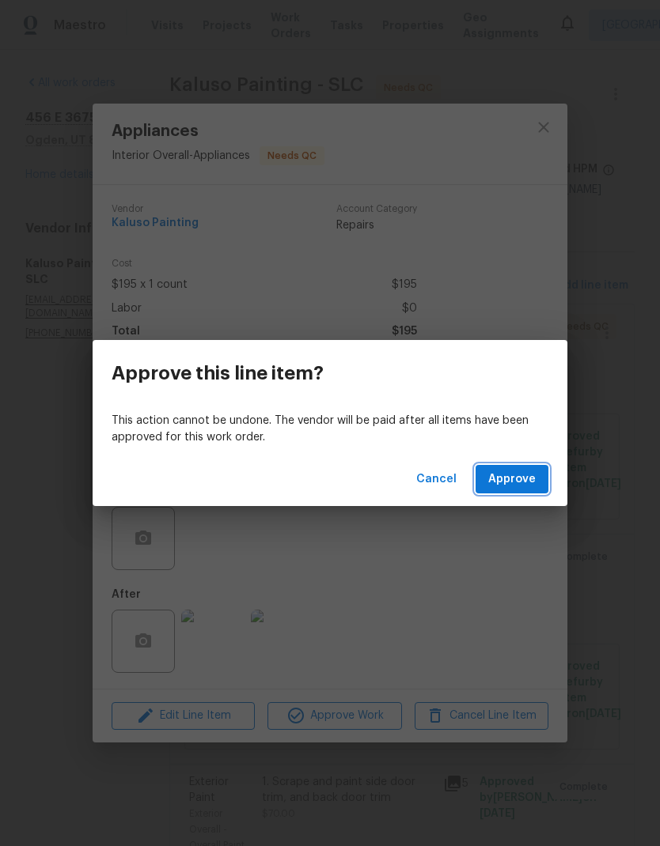
click at [519, 473] on span "Approve" at bounding box center [511, 480] width 47 height 20
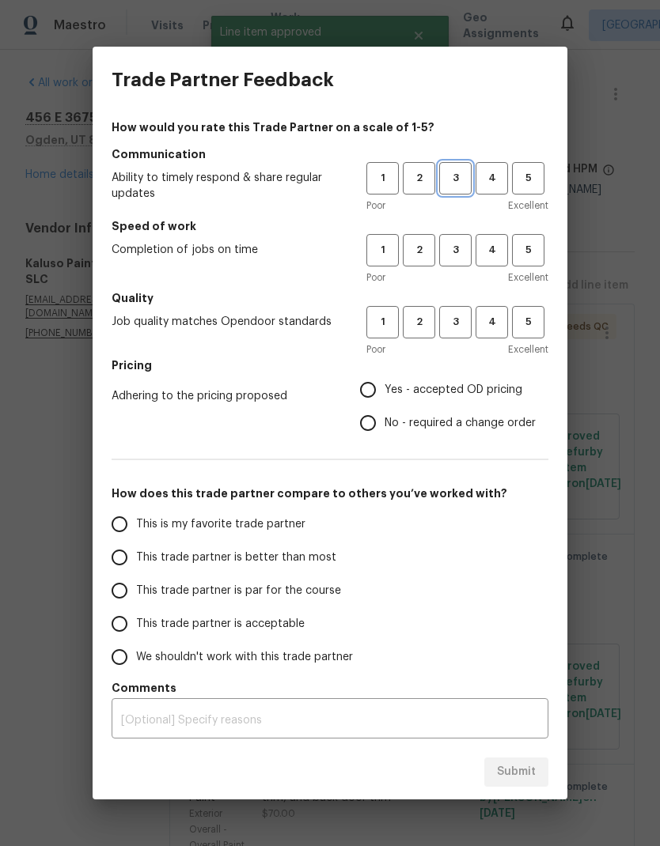
click at [459, 177] on span "3" at bounding box center [454, 178] width 29 height 18
click at [464, 247] on span "3" at bounding box center [454, 250] width 29 height 18
click at [459, 321] on span "3" at bounding box center [454, 322] width 29 height 18
click at [380, 383] on input "Yes - accepted OD pricing" at bounding box center [367, 389] width 33 height 33
radio input "true"
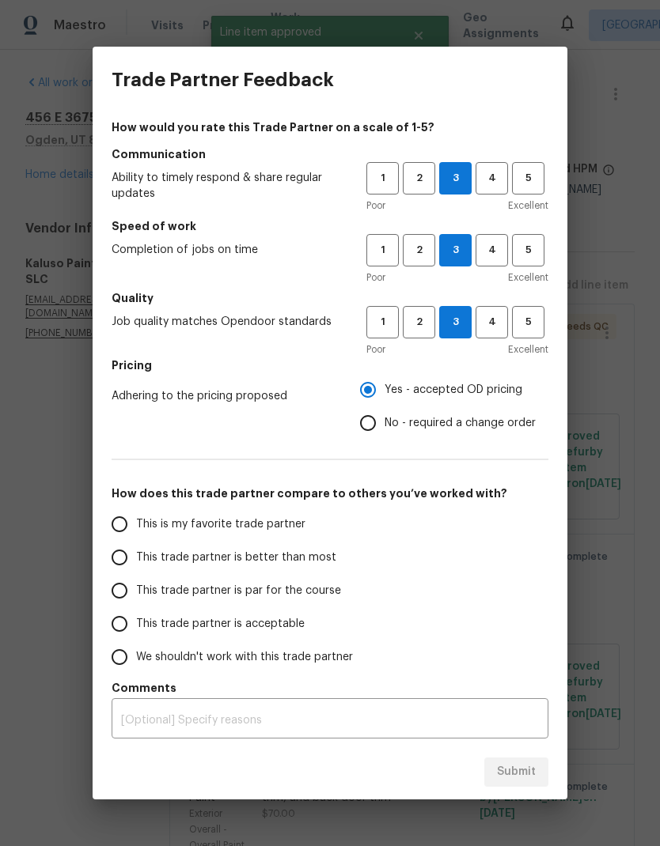
click at [123, 557] on input "This trade partner is better than most" at bounding box center [119, 557] width 33 height 33
click at [353, 716] on textarea at bounding box center [330, 720] width 418 height 11
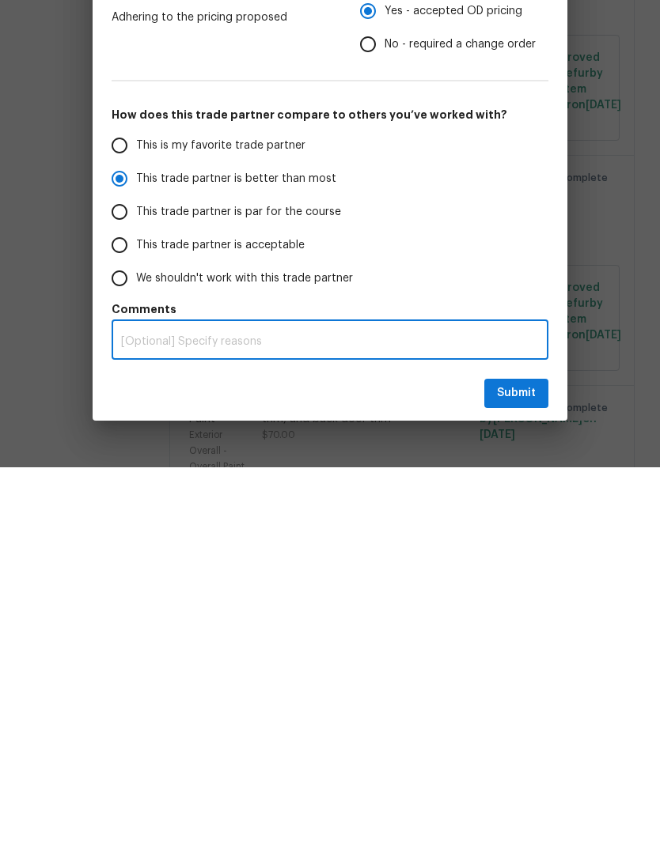
scroll to position [63, 0]
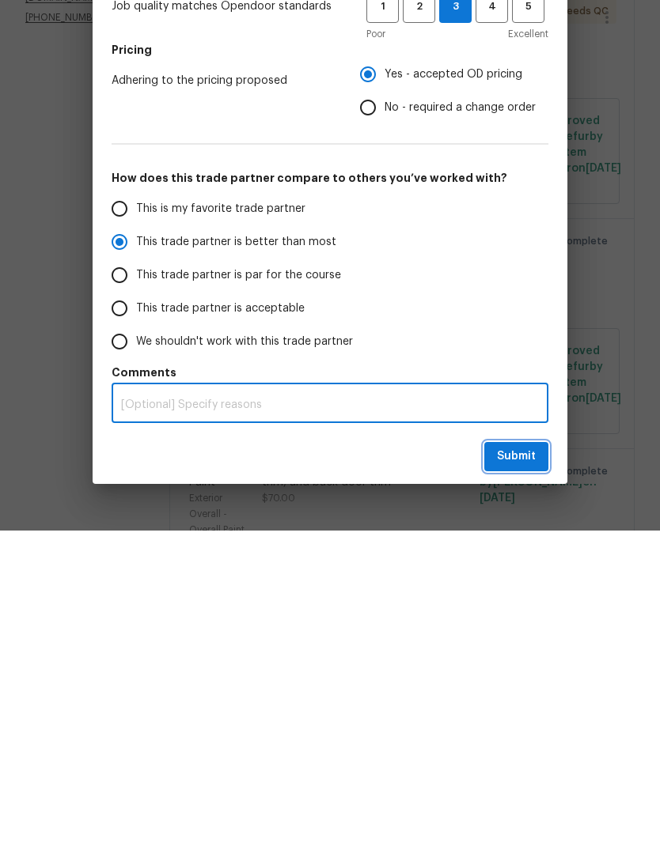
click at [528, 762] on span "Submit" at bounding box center [516, 772] width 39 height 20
radio input "true"
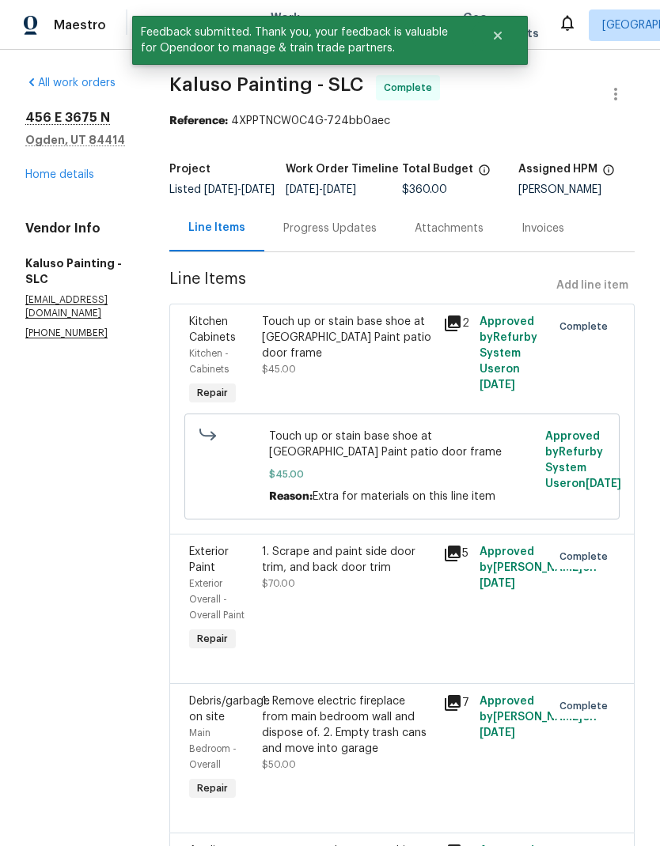
scroll to position [0, 0]
click at [74, 169] on link "Home details" at bounding box center [59, 174] width 69 height 11
